Goal: Entertainment & Leisure: Consume media (video, audio)

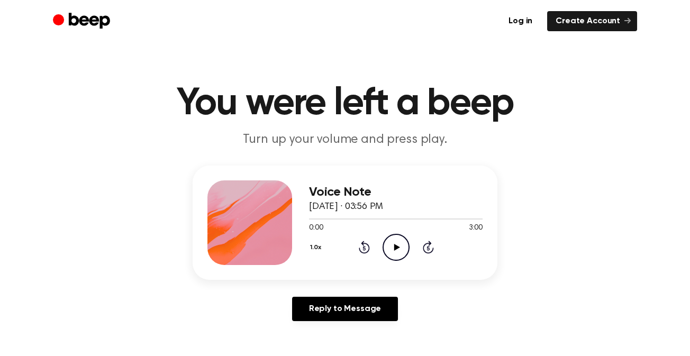
click at [395, 239] on icon "Play Audio" at bounding box center [396, 247] width 27 height 27
click at [362, 248] on icon at bounding box center [363, 249] width 3 height 4
click at [399, 254] on icon "Pause Audio" at bounding box center [396, 247] width 27 height 27
click at [399, 254] on icon "Play Audio" at bounding box center [396, 247] width 27 height 27
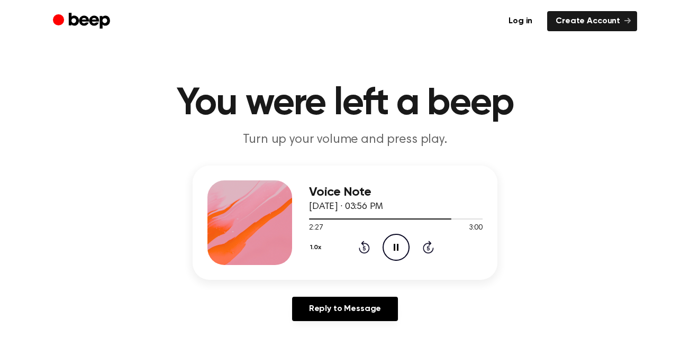
click at [399, 254] on icon "Pause Audio" at bounding box center [396, 247] width 27 height 27
click at [369, 272] on div "Voice Note [DATE] · 03:56 PM 2:27 3:00 Your browser does not support the [objec…" at bounding box center [345, 223] width 305 height 114
click at [368, 248] on icon at bounding box center [364, 247] width 11 height 13
click at [402, 251] on icon "Play Audio" at bounding box center [396, 247] width 27 height 27
